Goal: Task Accomplishment & Management: Manage account settings

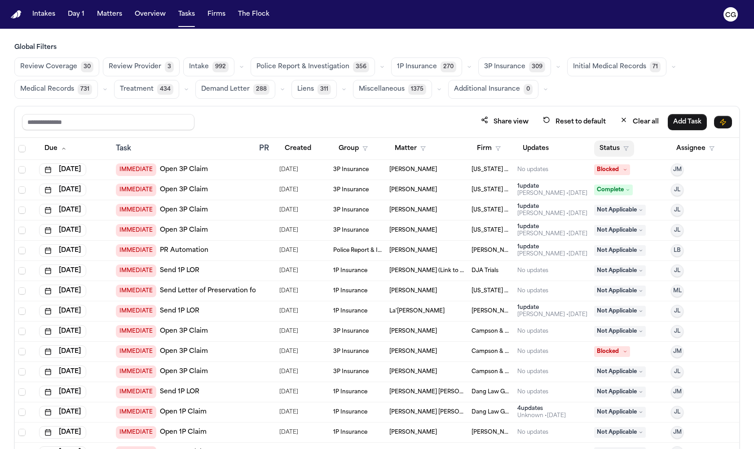
click at [623, 148] on icon "button" at bounding box center [625, 148] width 5 height 5
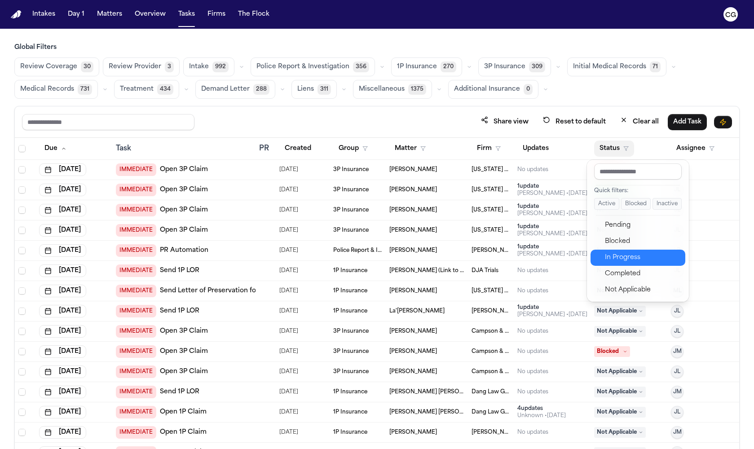
click at [636, 261] on div "In Progress" at bounding box center [642, 257] width 75 height 11
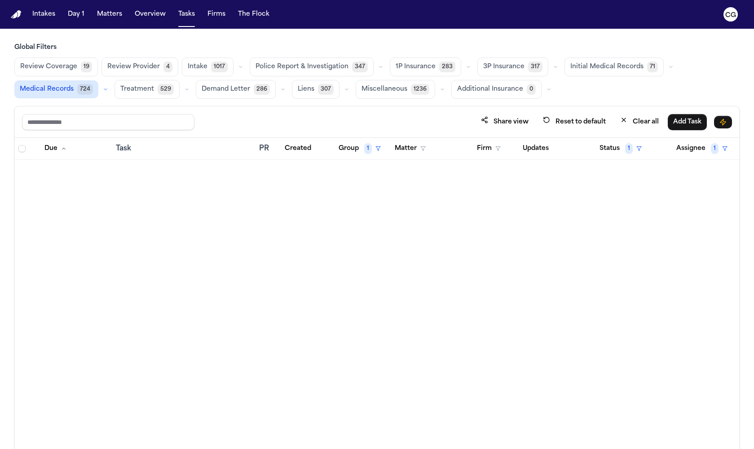
click at [60, 93] on span "Medical Records" at bounding box center [47, 89] width 54 height 9
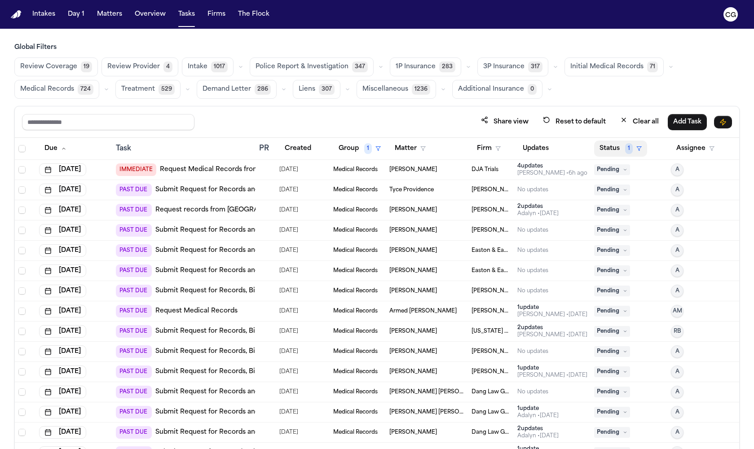
click at [625, 149] on span "1" at bounding box center [629, 148] width 8 height 11
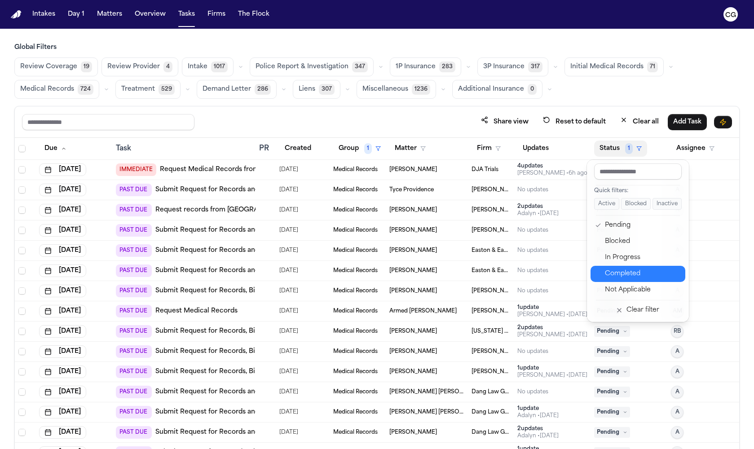
click at [610, 266] on button "Completed" at bounding box center [637, 274] width 95 height 16
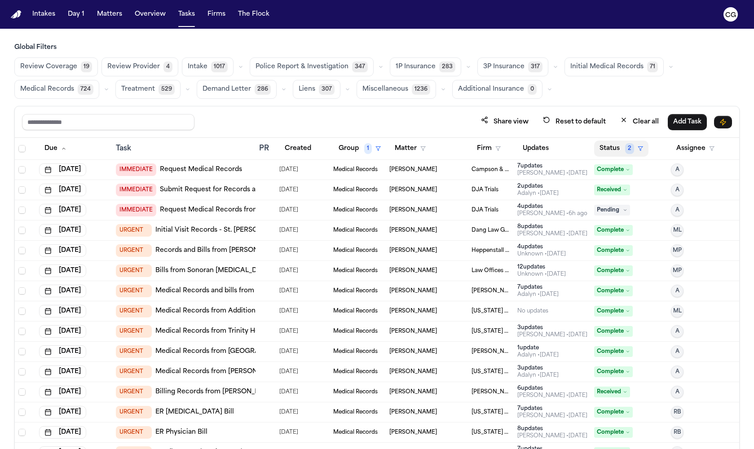
click at [625, 149] on span "2" at bounding box center [629, 148] width 9 height 11
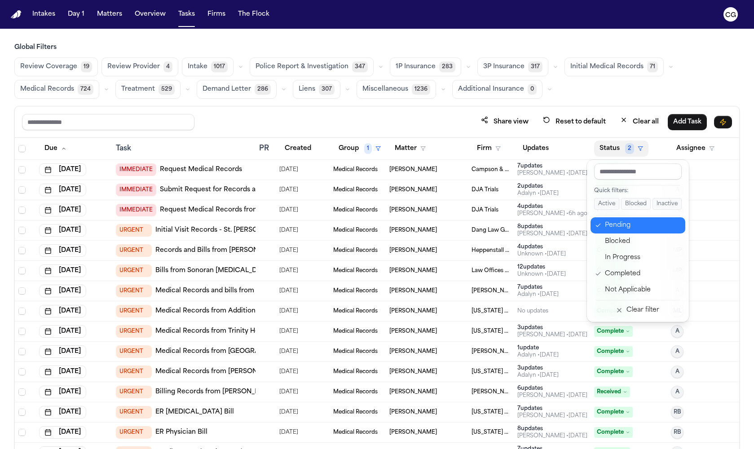
click at [609, 230] on div "Pending" at bounding box center [642, 225] width 75 height 11
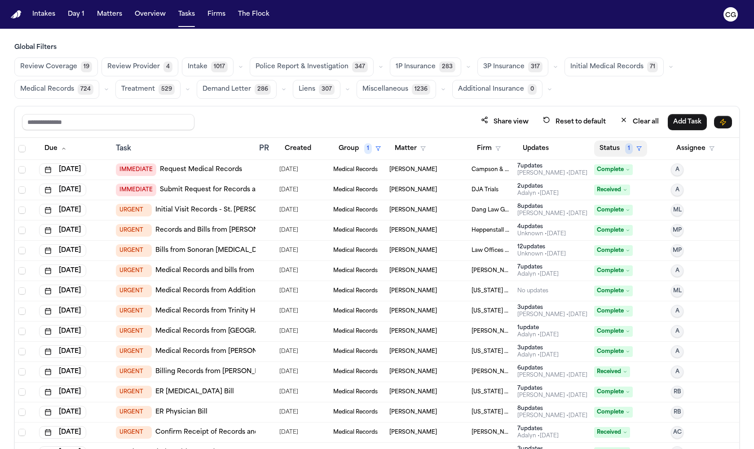
click at [625, 149] on span "1" at bounding box center [629, 148] width 8 height 11
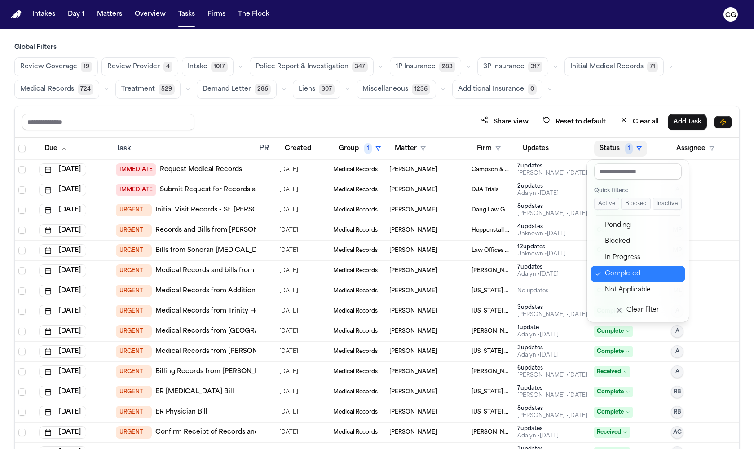
click at [613, 269] on div "Completed" at bounding box center [642, 273] width 75 height 11
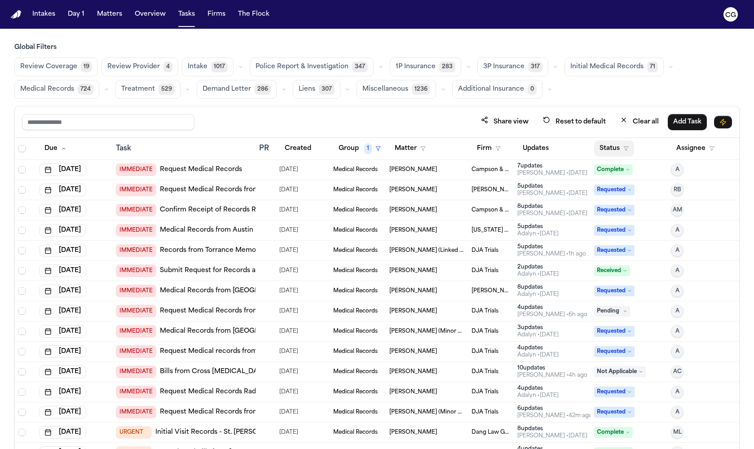
click at [623, 148] on icon "button" at bounding box center [625, 148] width 5 height 5
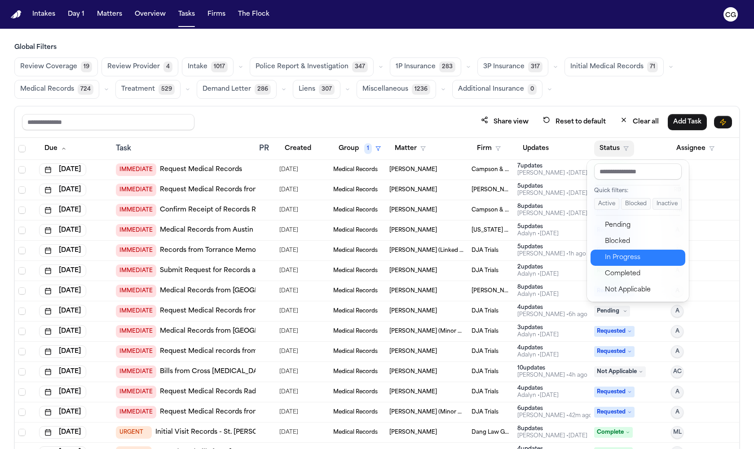
click at [608, 258] on div "In Progress" at bounding box center [642, 257] width 75 height 11
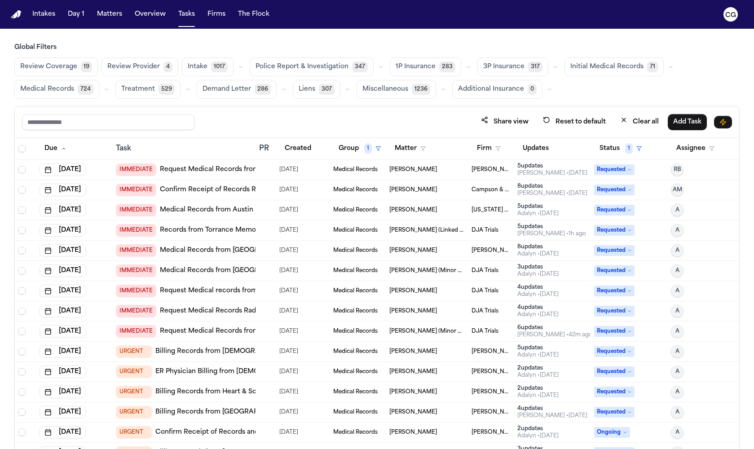
click at [469, 173] on td "[PERSON_NAME] & [PERSON_NAME]" at bounding box center [491, 170] width 46 height 20
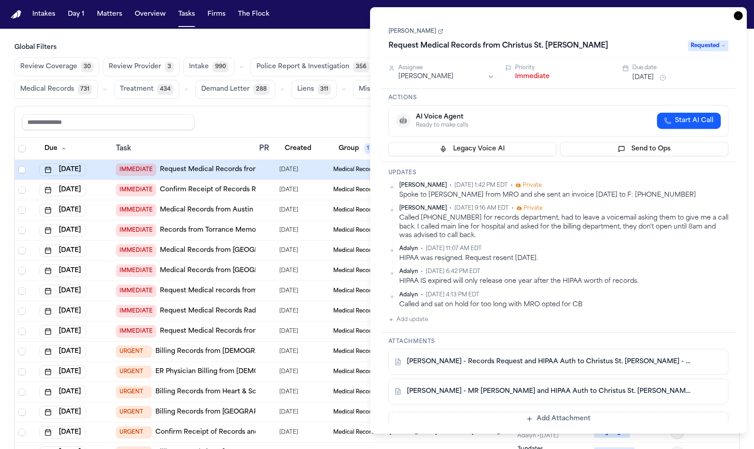
click at [522, 362] on link "[PERSON_NAME] - Records Request and HIPAA Auth to Christus St. [PERSON_NAME] - …" at bounding box center [549, 361] width 285 height 9
click at [494, 387] on link "[PERSON_NAME] - MR [PERSON_NAME] and HIPAA Auth to Christus St. [PERSON_NAME] -…" at bounding box center [549, 391] width 285 height 9
click at [581, 416] on button "Add Attachment" at bounding box center [558, 419] width 340 height 14
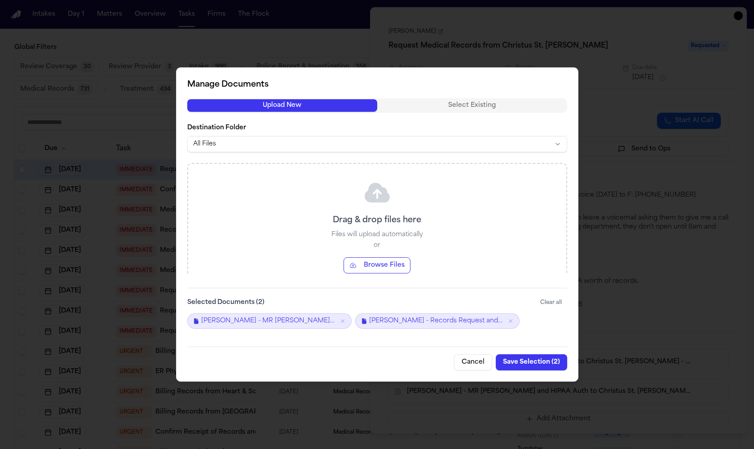
click at [477, 364] on button "Cancel" at bounding box center [473, 362] width 38 height 16
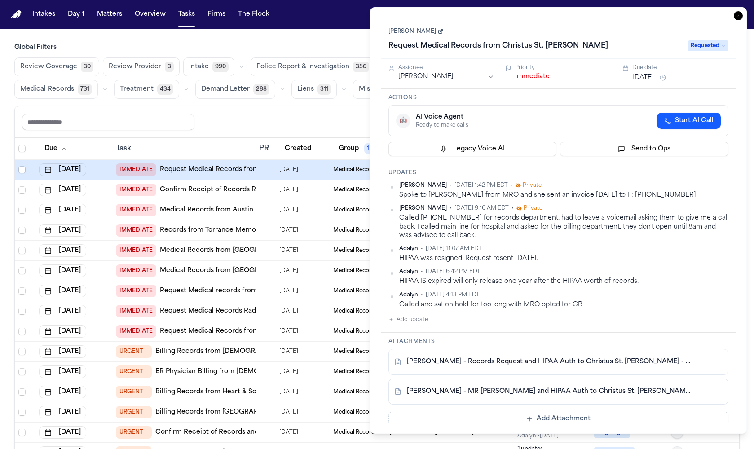
click at [438, 32] on icon at bounding box center [440, 31] width 5 height 5
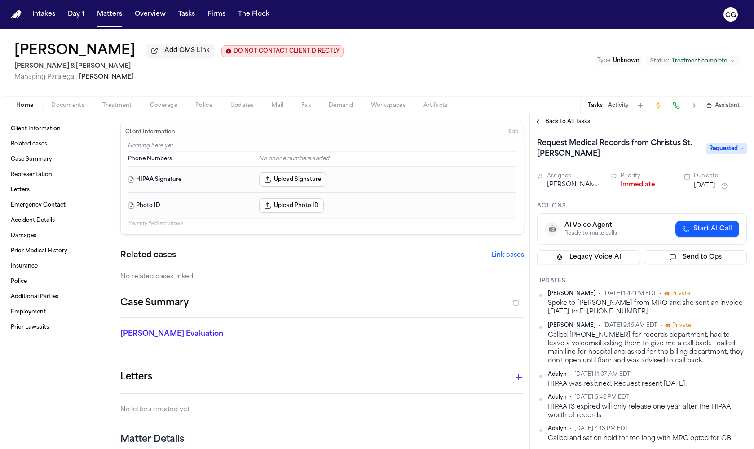
scroll to position [390, 0]
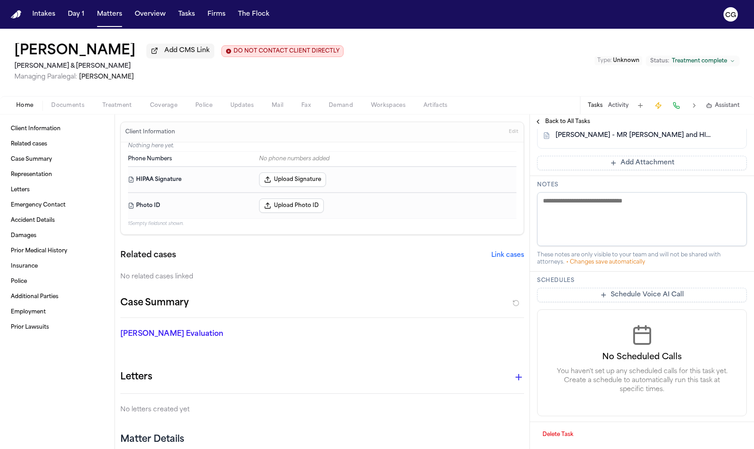
click at [597, 195] on textarea at bounding box center [642, 219] width 210 height 54
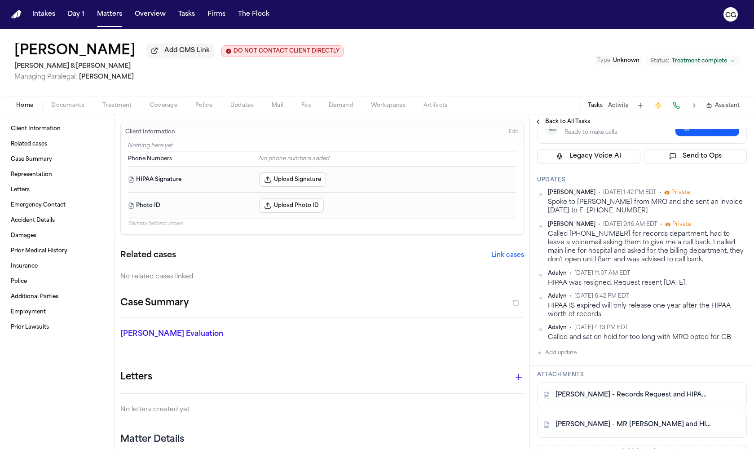
scroll to position [228, 0]
